Goal: Information Seeking & Learning: Learn about a topic

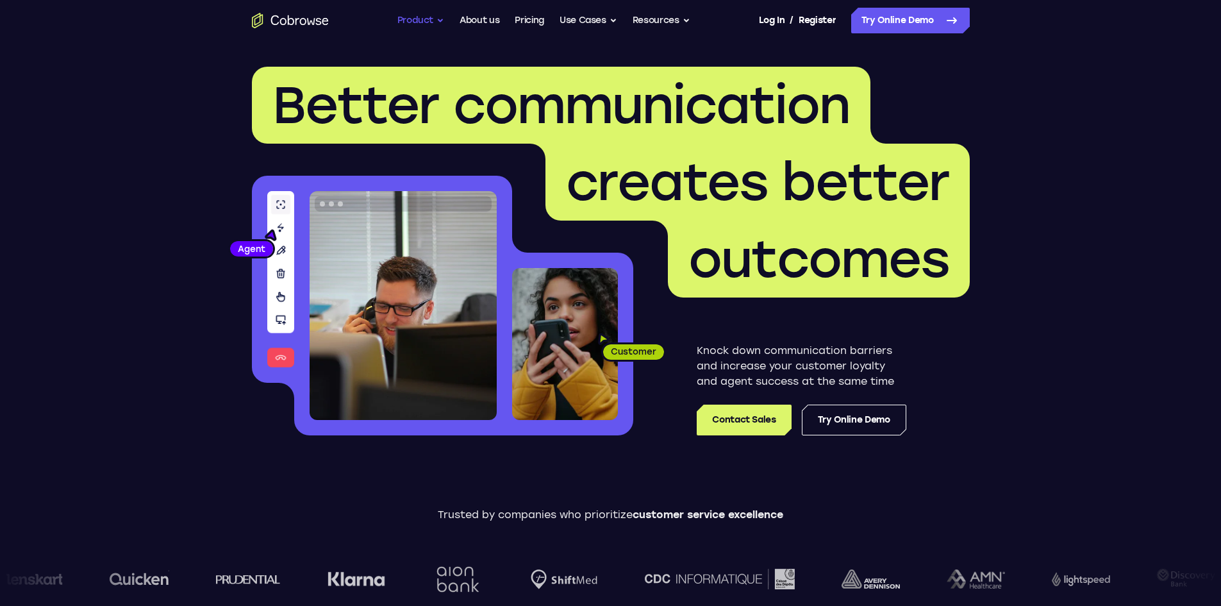
click at [419, 17] on button "Product" at bounding box center [420, 21] width 47 height 26
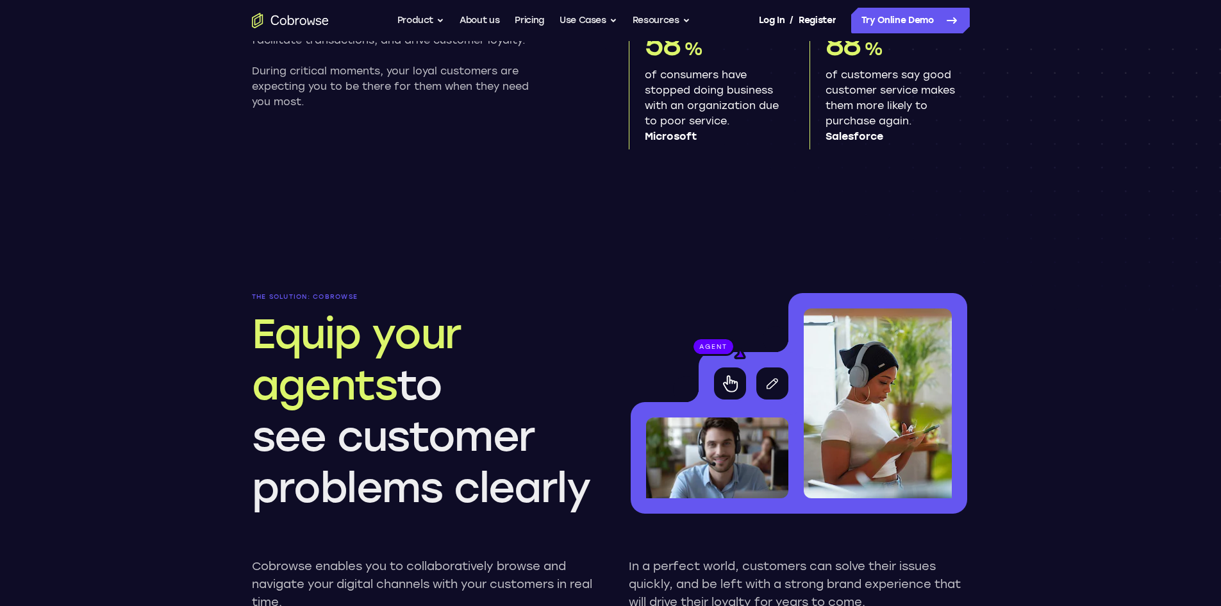
scroll to position [1154, 0]
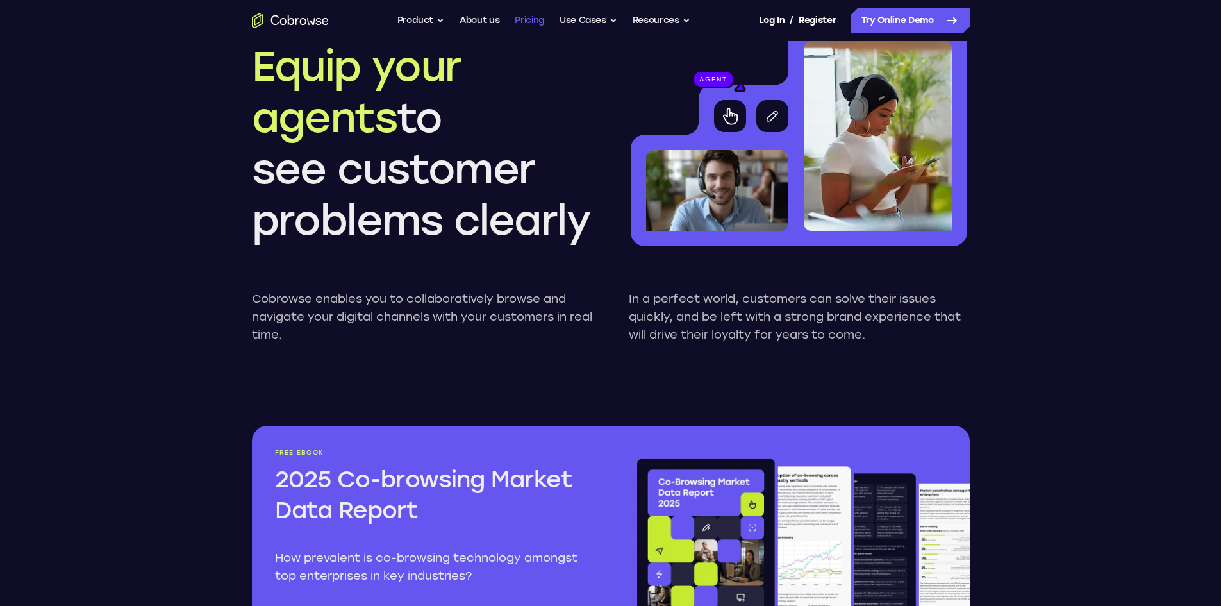
click at [533, 20] on link "Pricing" at bounding box center [529, 21] width 29 height 26
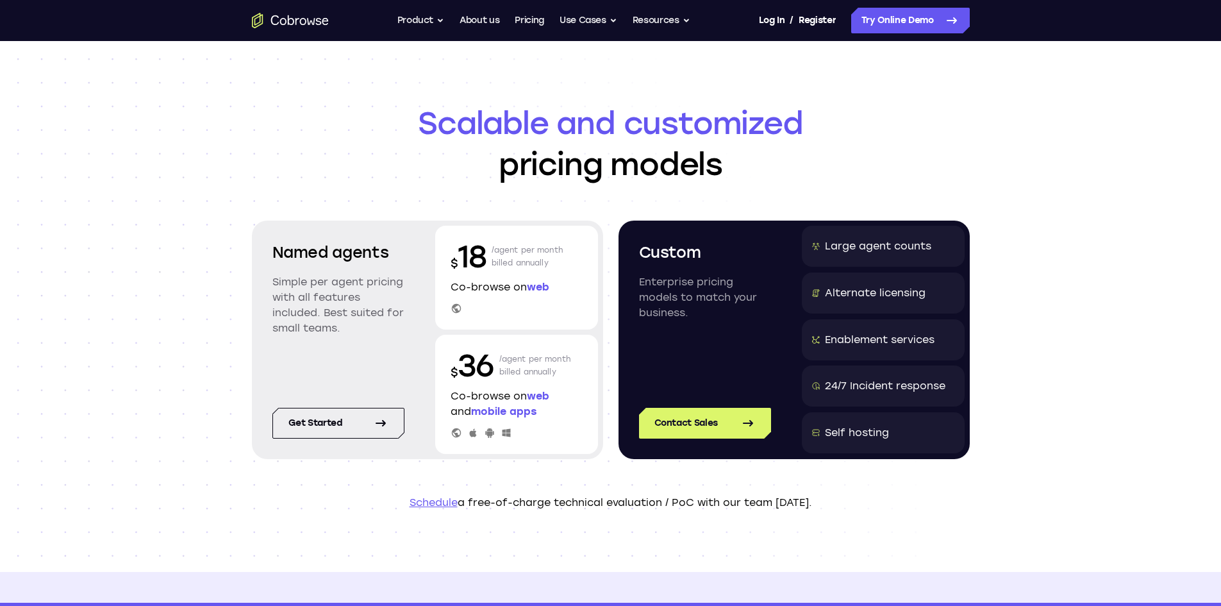
click at [1018, 149] on header "Scalable and customized pricing models Named agents Simple per agent pricing wi…" at bounding box center [611, 306] width 820 height 531
click at [661, 19] on button "Resources" at bounding box center [662, 21] width 58 height 26
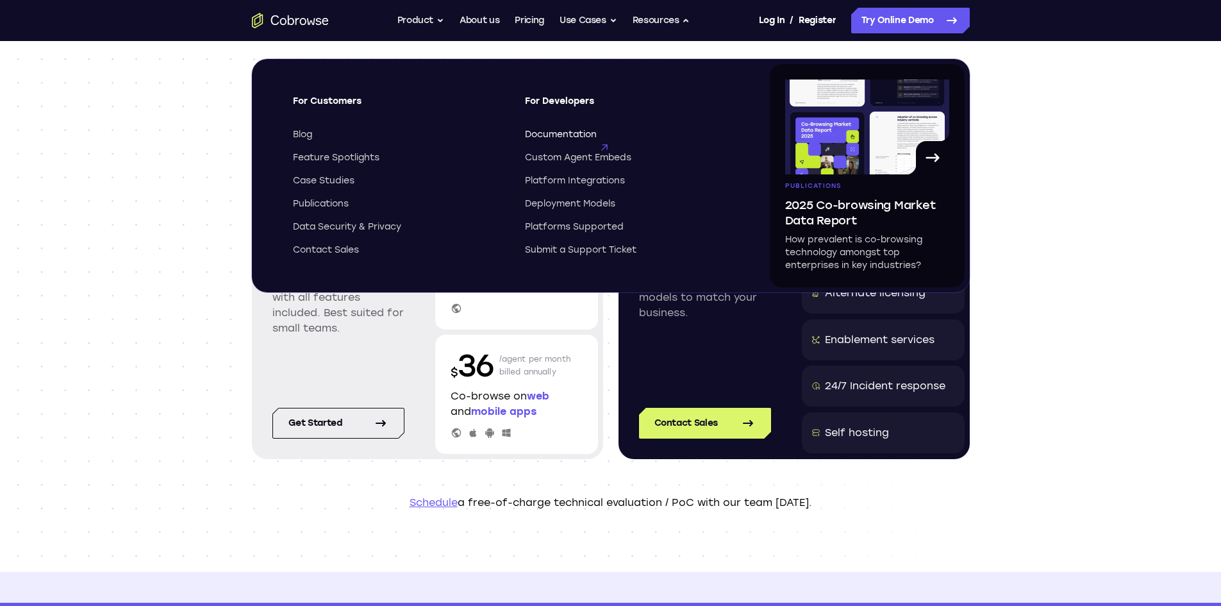
click at [581, 129] on span "Documentation" at bounding box center [561, 134] width 72 height 13
click at [154, 265] on div "Scalable and customized pricing models Named agents Simple per agent pricing wi…" at bounding box center [610, 306] width 1221 height 531
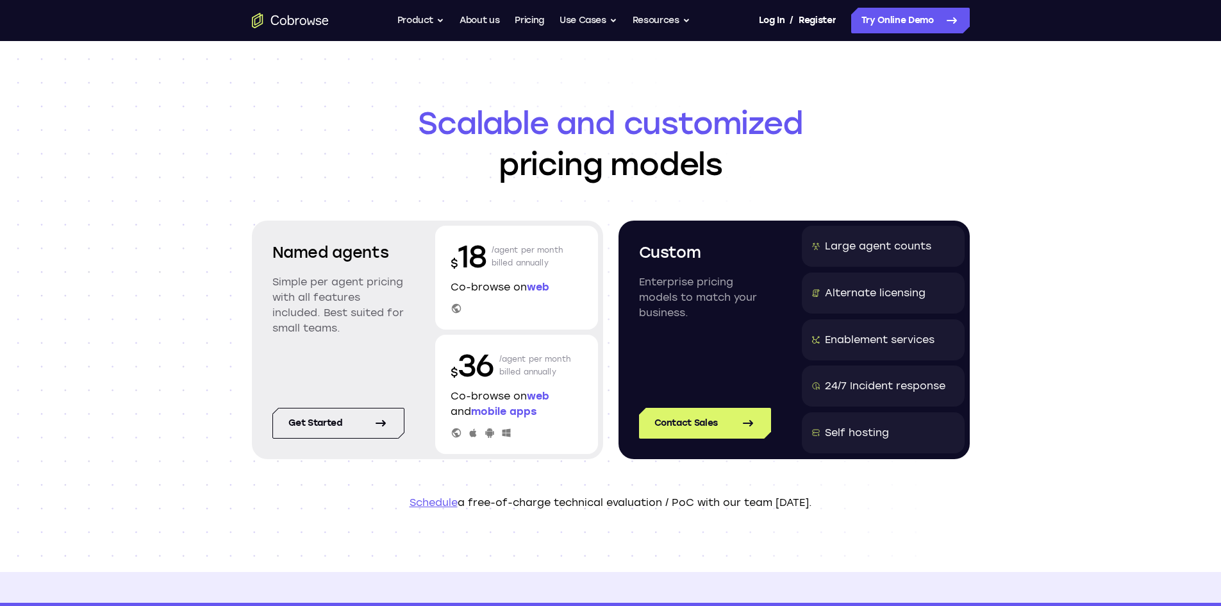
drag, startPoint x: 1106, startPoint y: 155, endPoint x: 1029, endPoint y: 254, distance: 125.5
click at [1103, 159] on div "Scalable and customized pricing models Named agents Simple per agent pricing wi…" at bounding box center [610, 306] width 1221 height 531
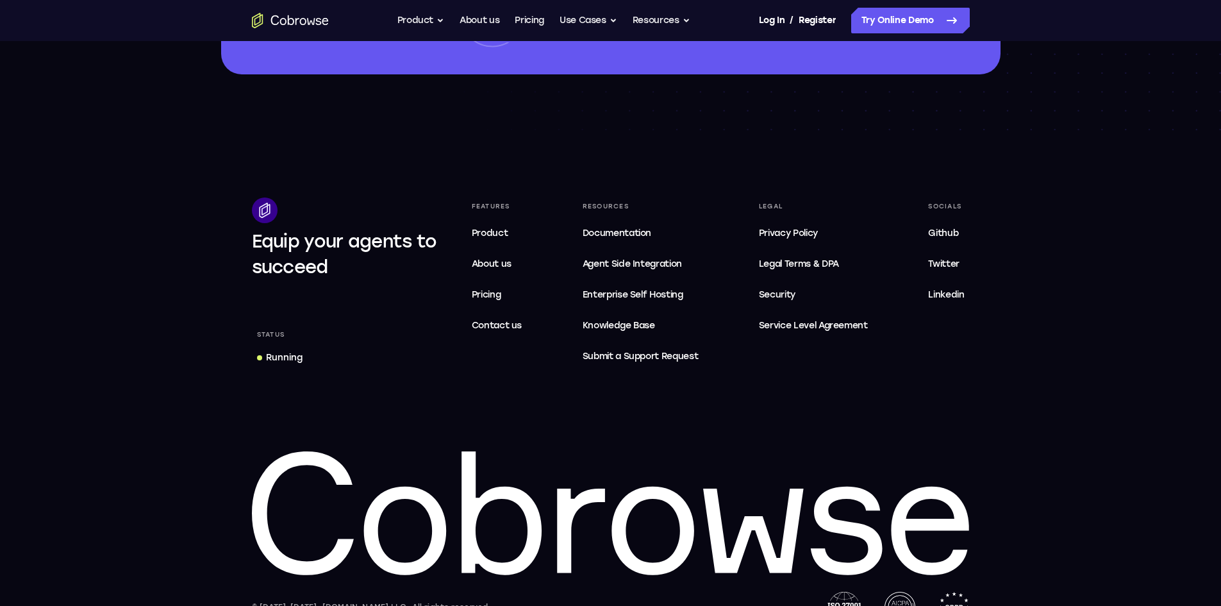
scroll to position [2168, 0]
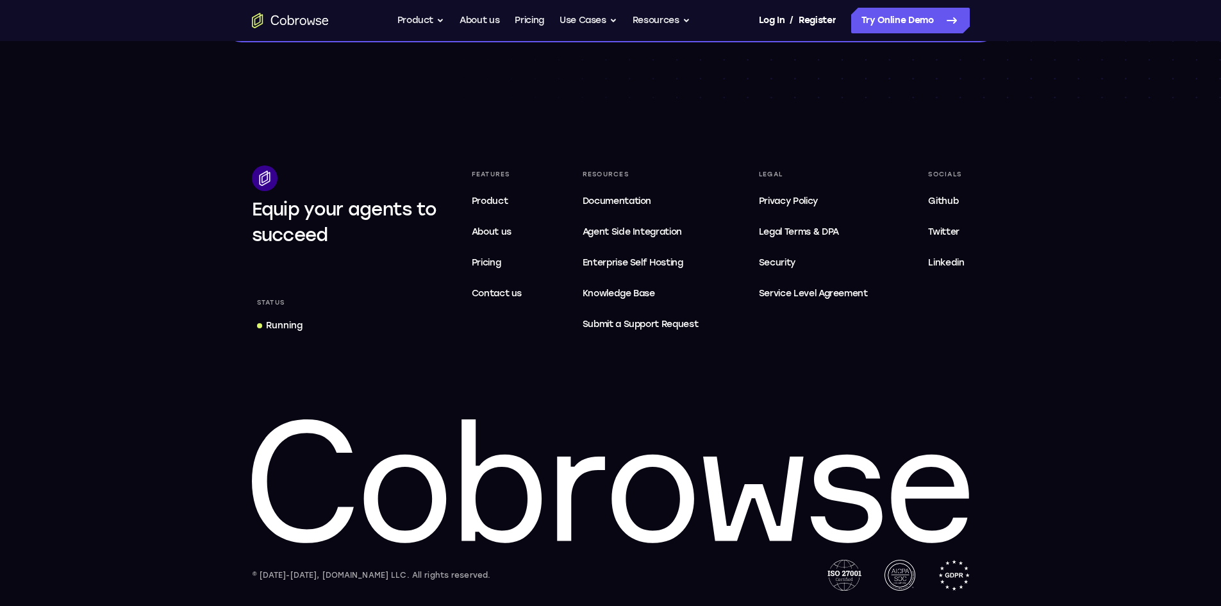
click at [414, 328] on div "Status Running" at bounding box center [345, 316] width 187 height 44
